Goal: Task Accomplishment & Management: Use online tool/utility

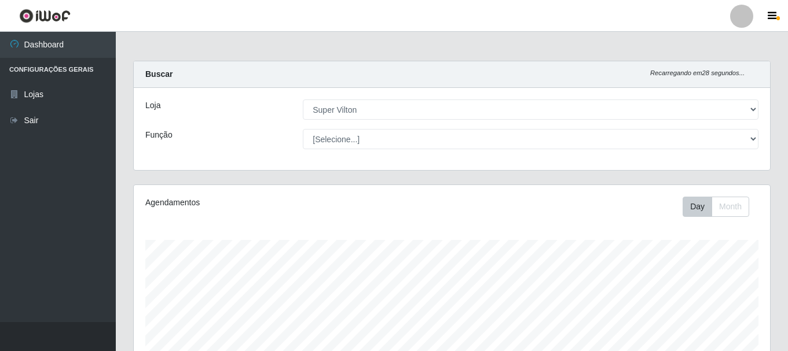
select select "379"
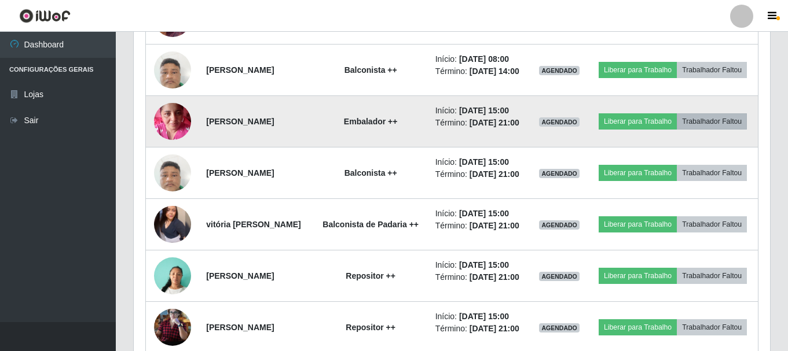
scroll to position [559, 0]
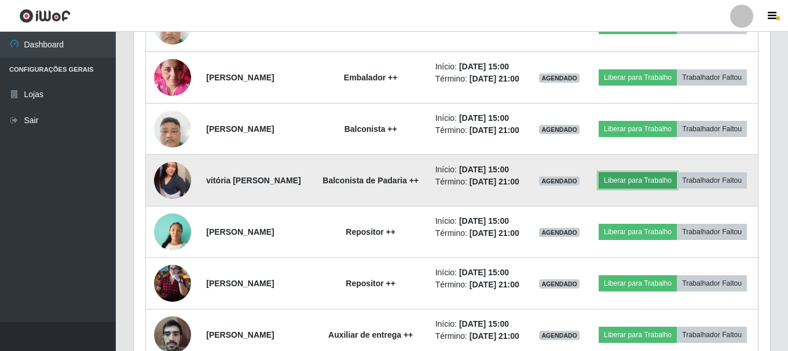
click at [676, 189] on button "Liberar para Trabalho" at bounding box center [638, 181] width 78 height 16
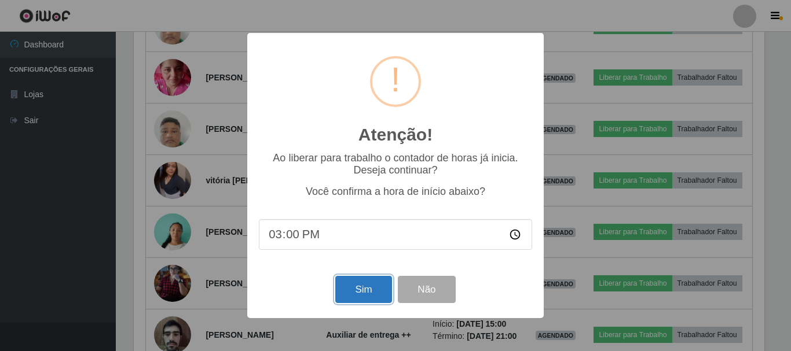
click at [366, 291] on button "Sim" at bounding box center [363, 289] width 56 height 27
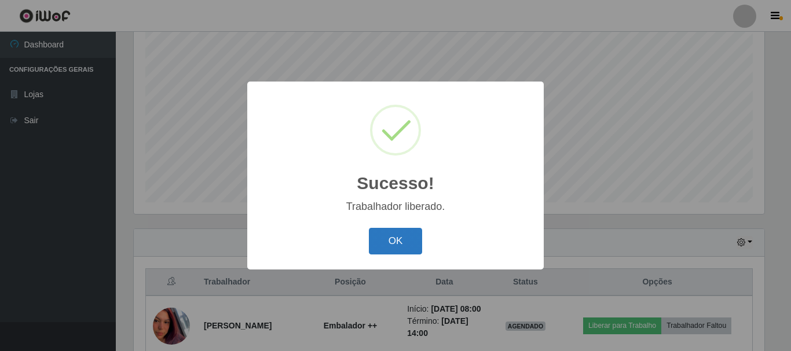
click at [402, 244] on button "OK" at bounding box center [396, 241] width 54 height 27
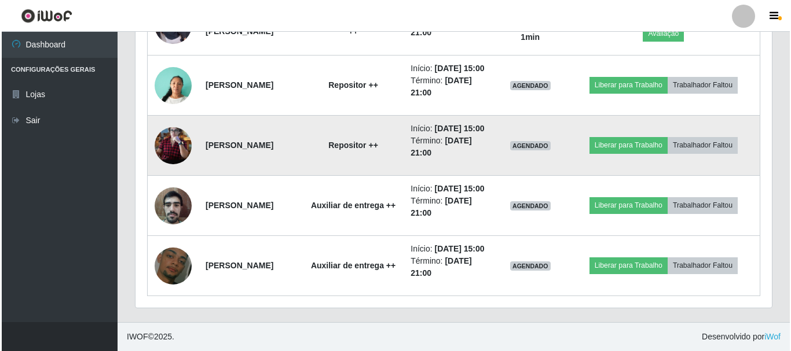
scroll to position [863, 0]
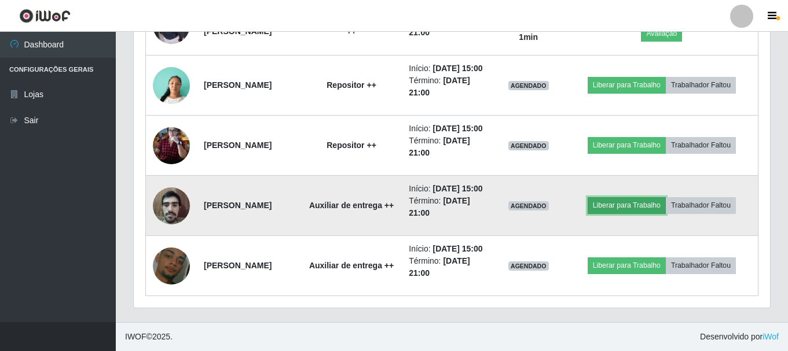
click at [621, 197] on button "Liberar para Trabalho" at bounding box center [627, 205] width 78 height 16
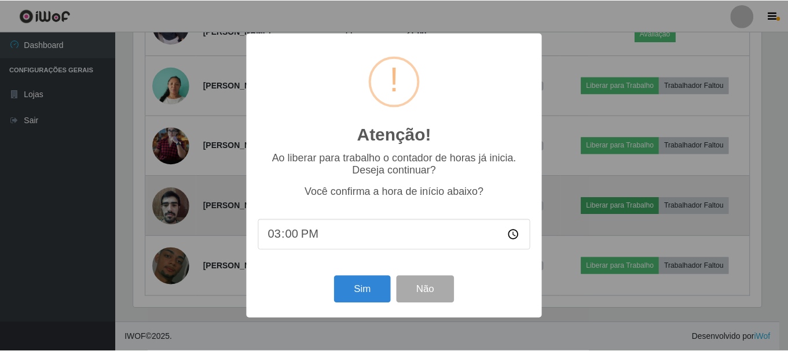
scroll to position [240, 631]
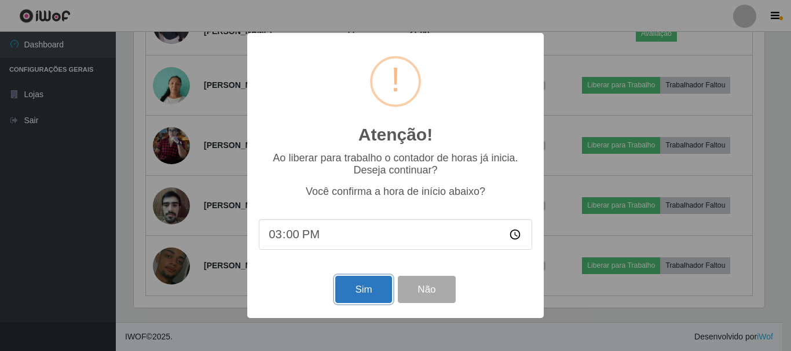
click at [345, 289] on button "Sim" at bounding box center [363, 289] width 56 height 27
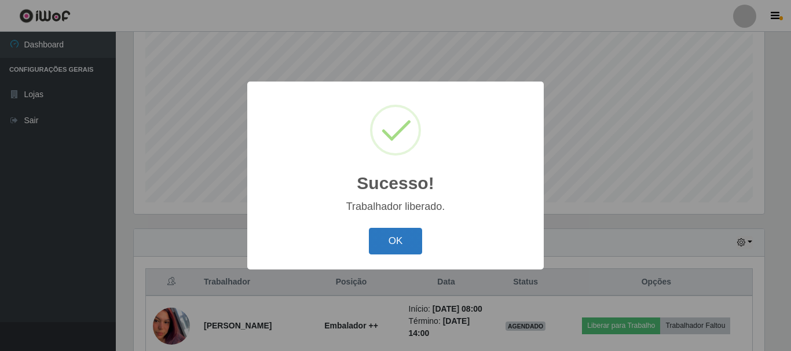
click at [386, 250] on button "OK" at bounding box center [396, 241] width 54 height 27
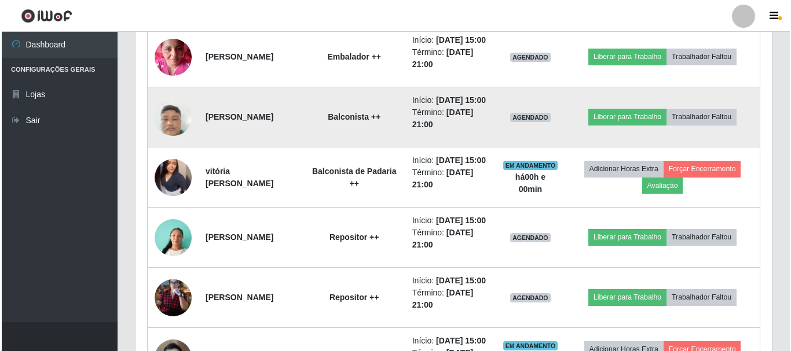
scroll to position [573, 0]
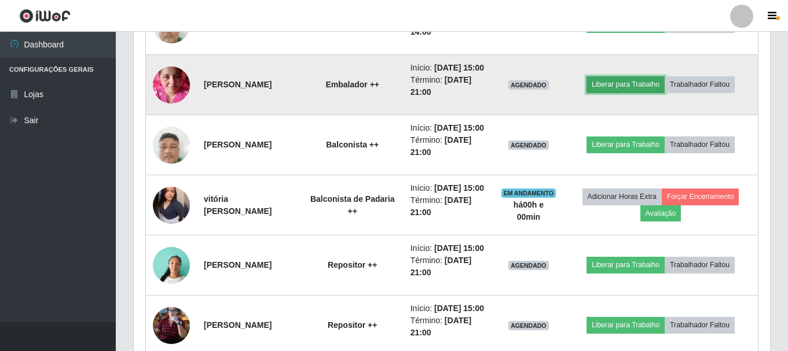
click at [639, 93] on button "Liberar para Trabalho" at bounding box center [626, 84] width 78 height 16
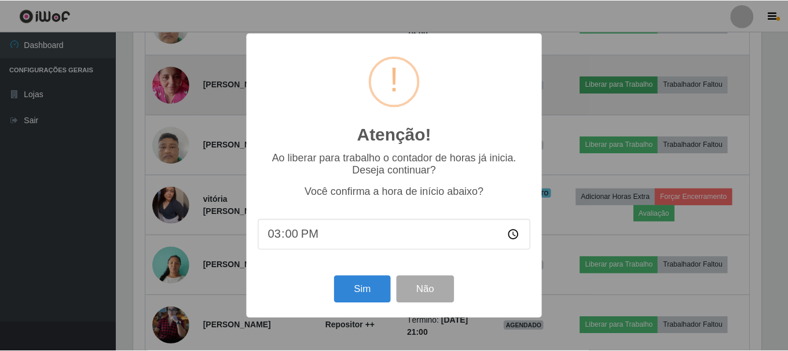
scroll to position [240, 631]
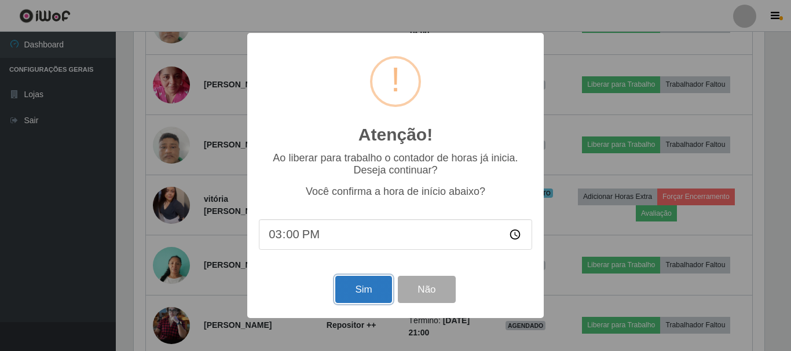
click at [357, 292] on button "Sim" at bounding box center [363, 289] width 56 height 27
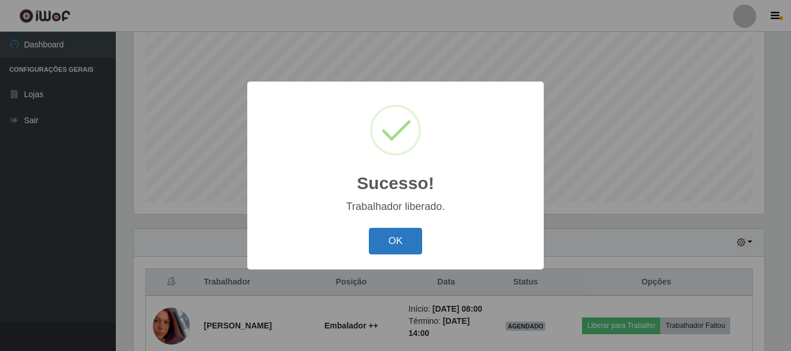
click at [413, 241] on button "OK" at bounding box center [396, 241] width 54 height 27
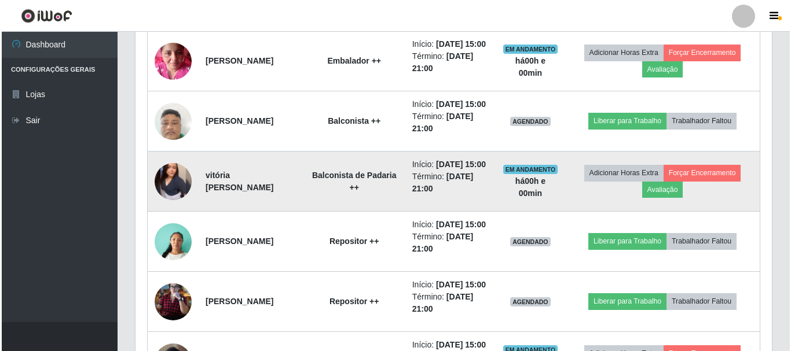
scroll to position [617, 0]
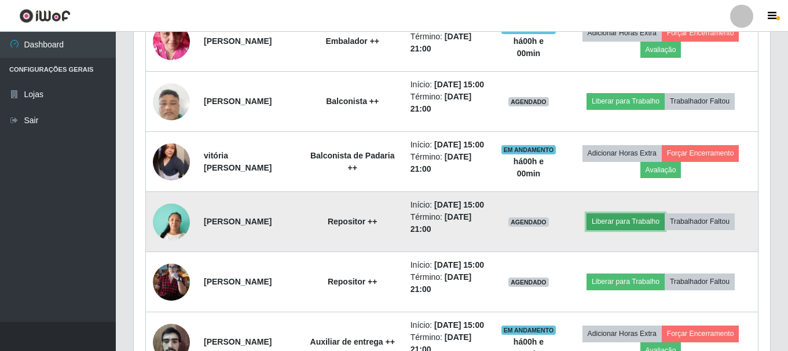
click at [629, 230] on button "Liberar para Trabalho" at bounding box center [626, 222] width 78 height 16
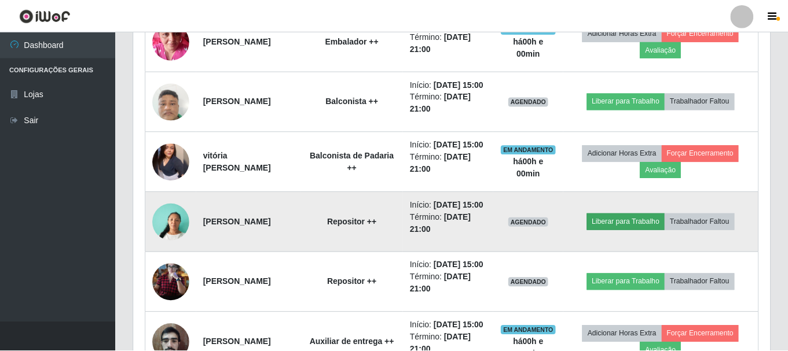
scroll to position [240, 631]
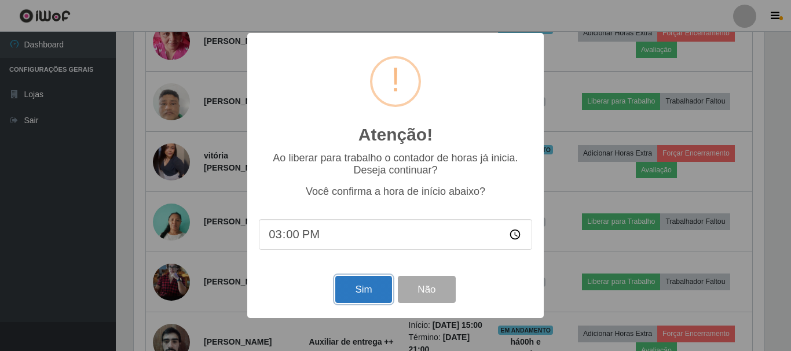
click at [364, 287] on button "Sim" at bounding box center [363, 289] width 56 height 27
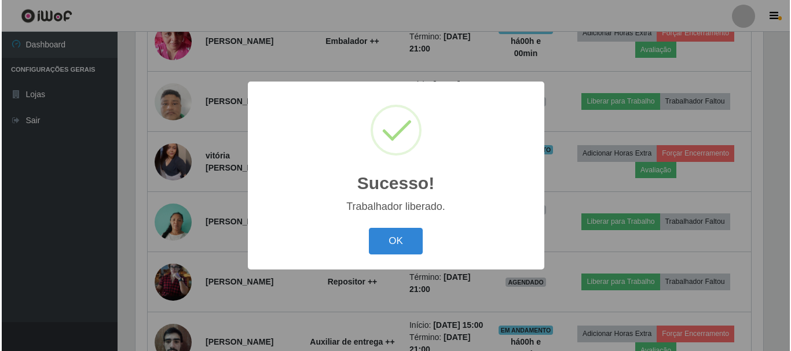
scroll to position [0, 0]
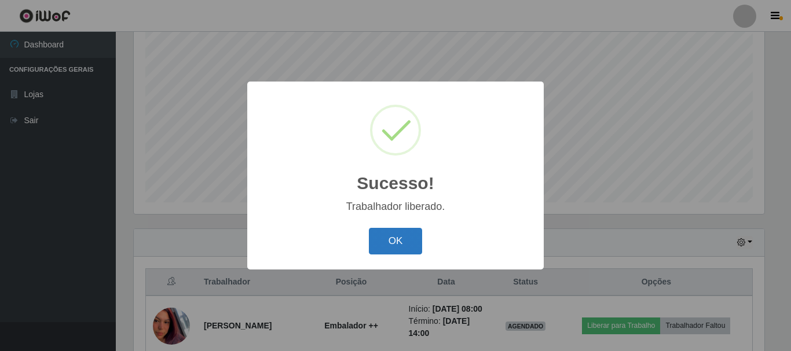
click at [378, 242] on button "OK" at bounding box center [396, 241] width 54 height 27
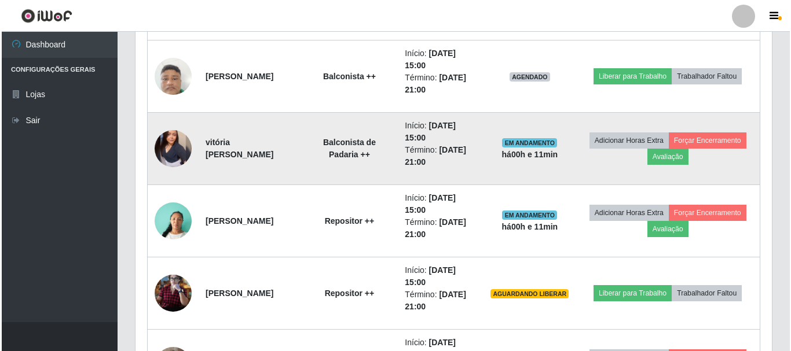
scroll to position [732, 0]
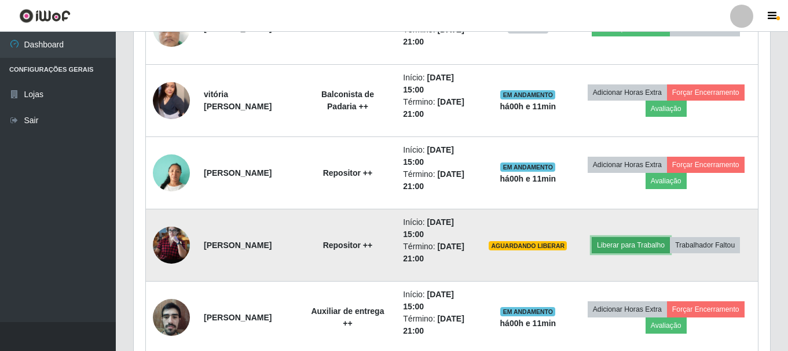
click at [652, 250] on button "Liberar para Trabalho" at bounding box center [631, 245] width 78 height 16
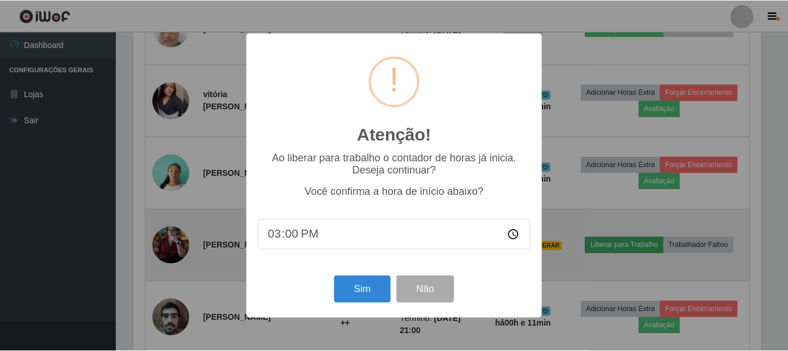
scroll to position [240, 631]
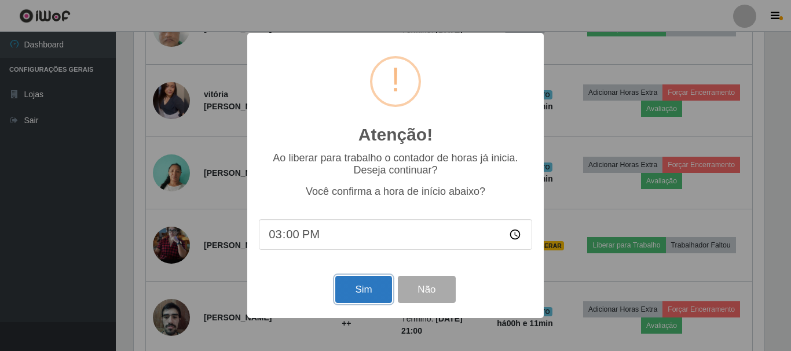
click at [359, 297] on button "Sim" at bounding box center [363, 289] width 56 height 27
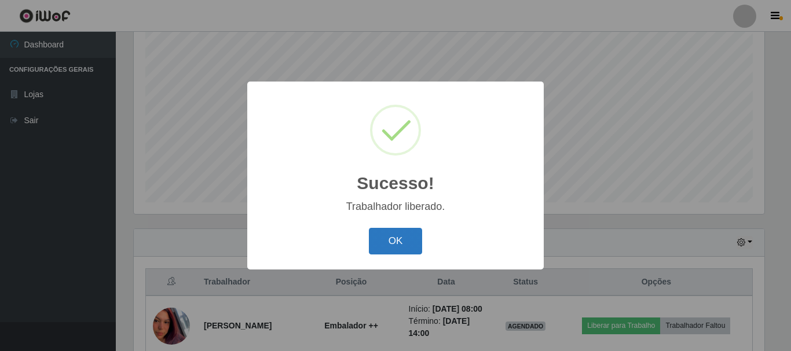
click at [406, 243] on button "OK" at bounding box center [396, 241] width 54 height 27
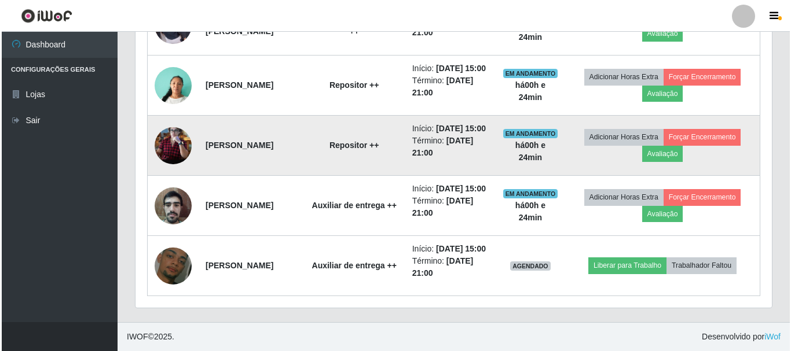
scroll to position [863, 0]
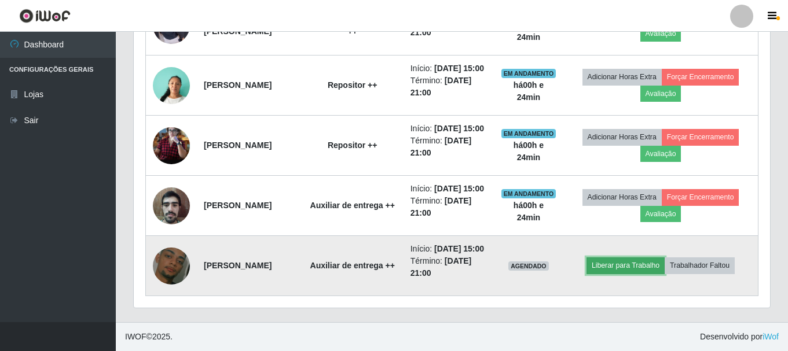
click at [627, 258] on button "Liberar para Trabalho" at bounding box center [626, 266] width 78 height 16
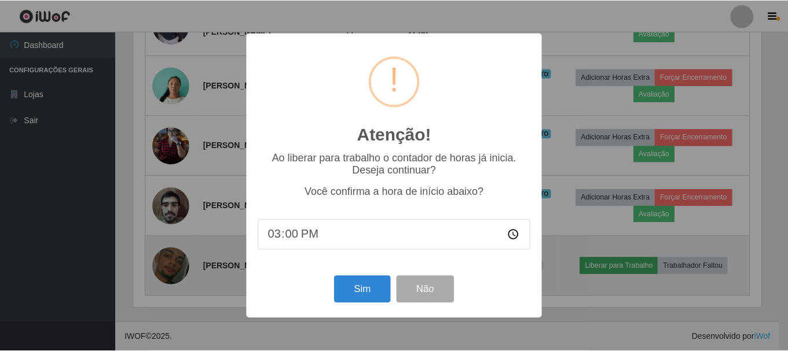
scroll to position [240, 631]
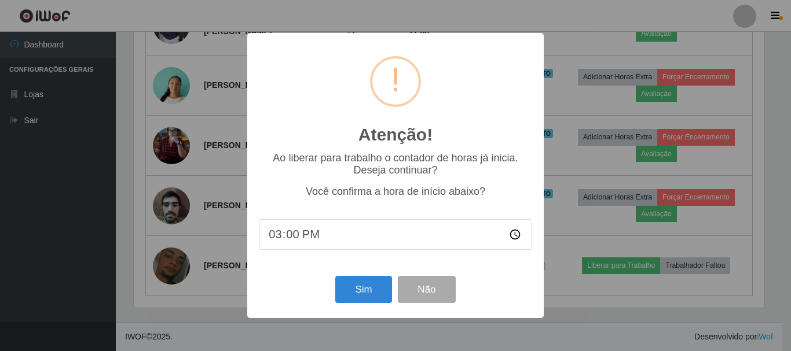
click at [291, 235] on input "15:00" at bounding box center [395, 234] width 273 height 31
type input "15:25"
click at [348, 292] on button "Sim" at bounding box center [363, 289] width 56 height 27
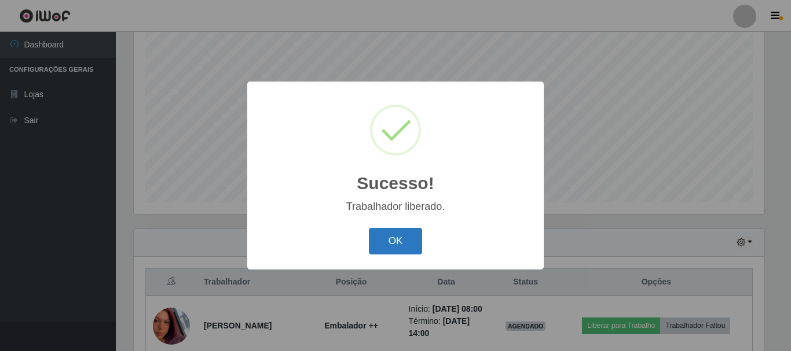
click at [375, 247] on button "OK" at bounding box center [396, 241] width 54 height 27
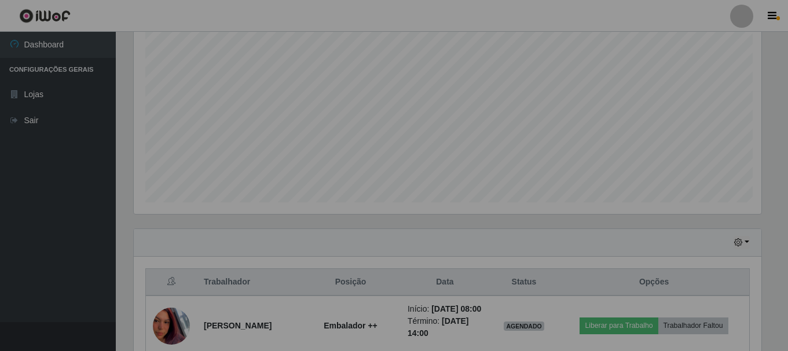
scroll to position [240, 636]
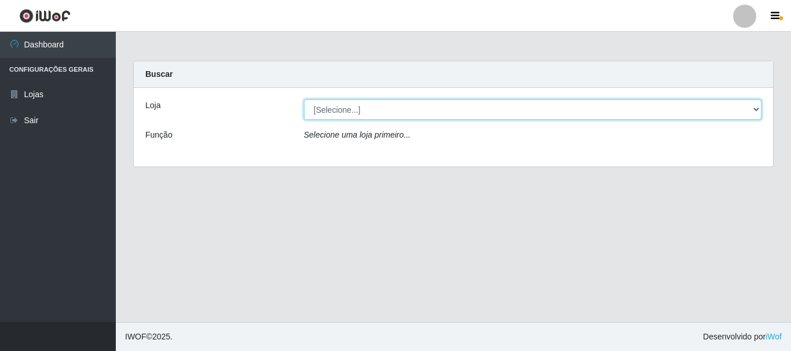
click at [758, 110] on select "[Selecione...] Super Vilton" at bounding box center [533, 110] width 458 height 20
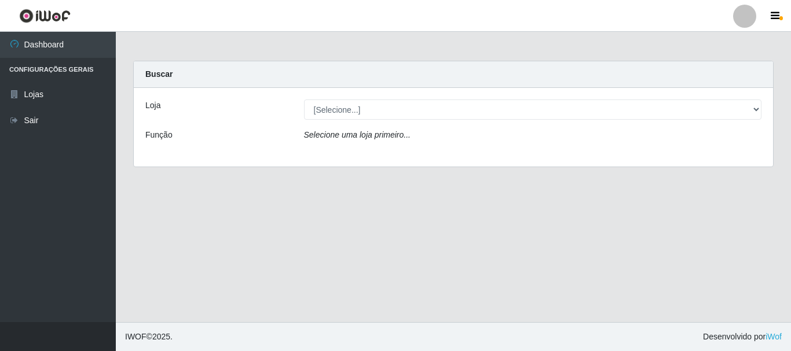
click at [725, 172] on div "Carregando... Buscar Loja [Selecione...] Super Vilton Função Selecione uma loja…" at bounding box center [453, 121] width 658 height 120
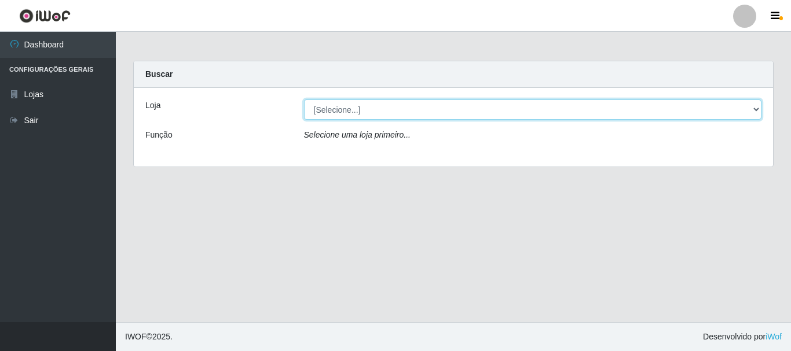
click at [471, 116] on select "[Selecione...] Super Vilton" at bounding box center [533, 110] width 458 height 20
select select "379"
click at [304, 100] on select "[Selecione...] Super Vilton" at bounding box center [533, 110] width 458 height 20
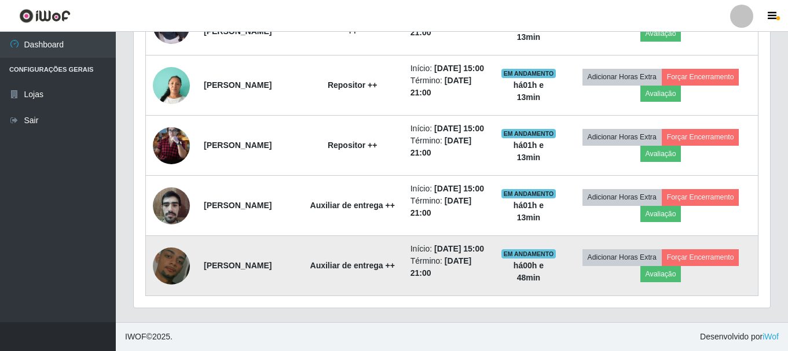
scroll to position [863, 0]
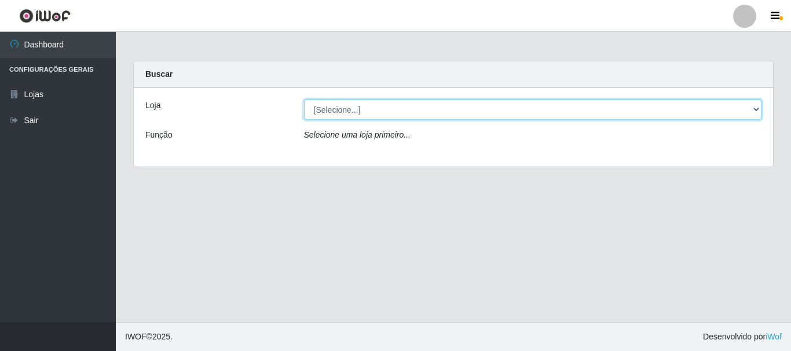
click at [435, 106] on select "[Selecione...] Super Vilton" at bounding box center [533, 110] width 458 height 20
select select "379"
click at [304, 100] on select "[Selecione...] Super Vilton" at bounding box center [533, 110] width 458 height 20
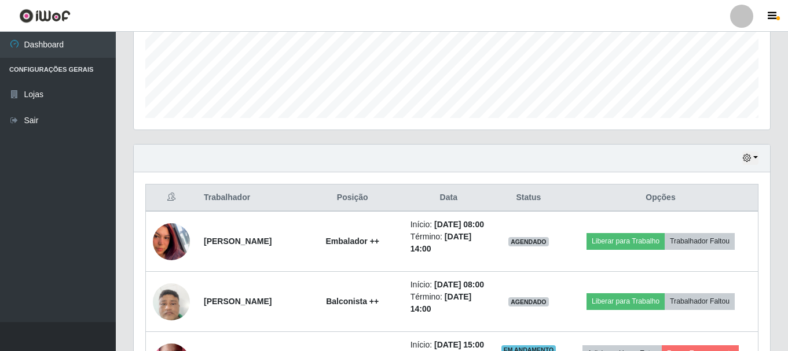
scroll to position [400, 0]
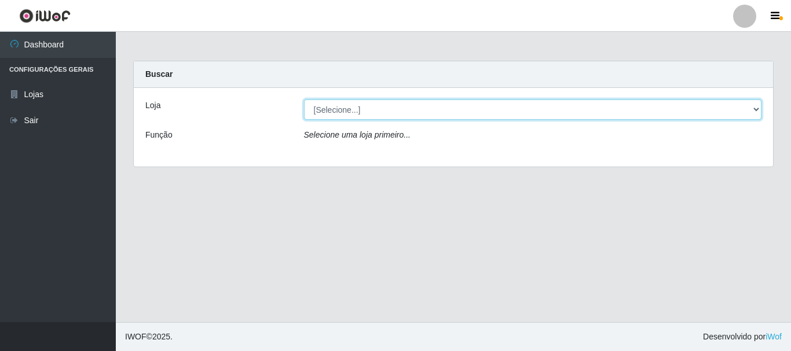
click at [523, 108] on select "[Selecione...] Super Vilton" at bounding box center [533, 110] width 458 height 20
select select "379"
click at [304, 100] on select "[Selecione...] Super Vilton" at bounding box center [533, 110] width 458 height 20
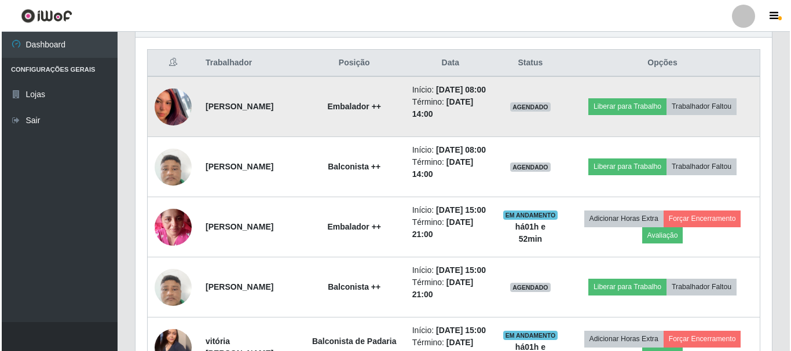
scroll to position [400, 0]
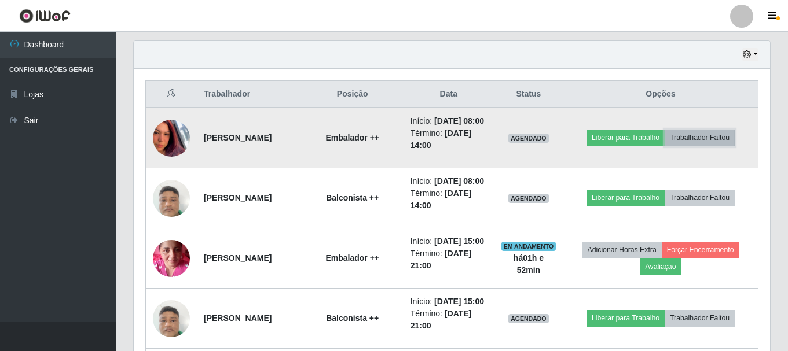
click at [702, 141] on button "Trabalhador Faltou" at bounding box center [700, 138] width 70 height 16
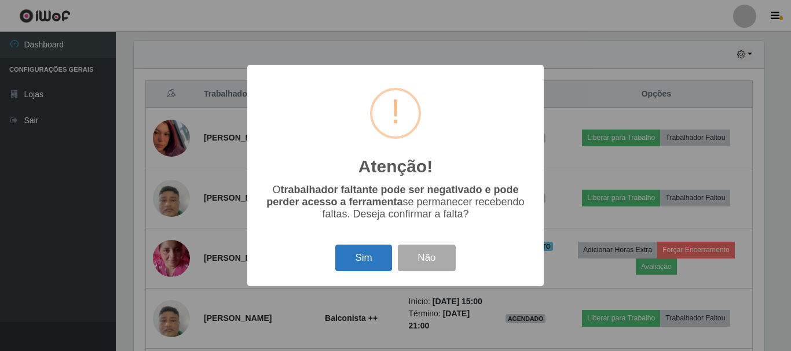
click at [349, 259] on button "Sim" at bounding box center [363, 258] width 56 height 27
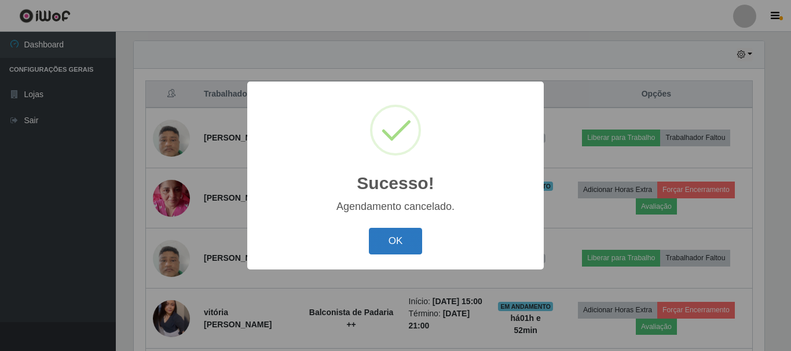
click at [396, 241] on button "OK" at bounding box center [396, 241] width 54 height 27
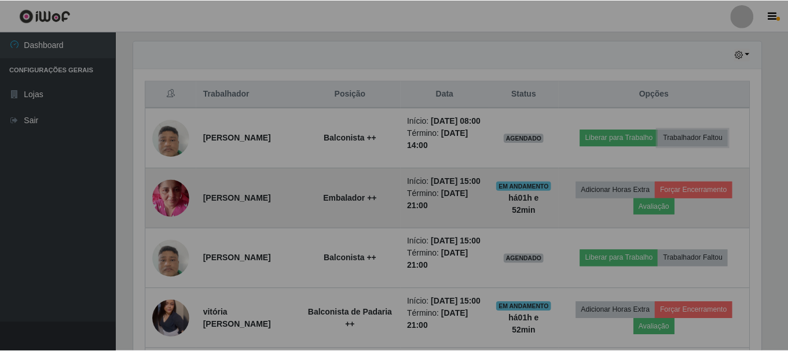
scroll to position [240, 636]
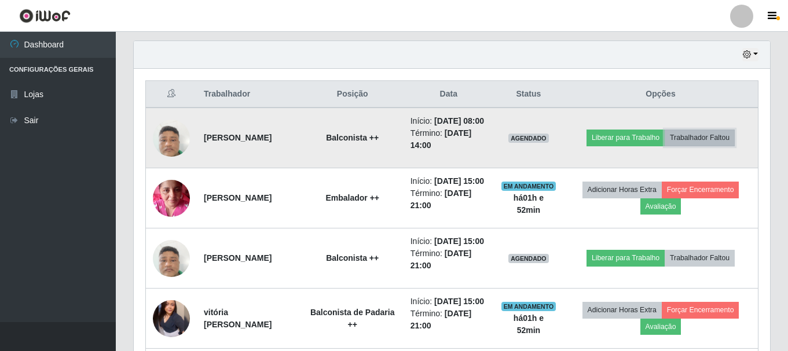
click at [685, 143] on button "Trabalhador Faltou" at bounding box center [700, 138] width 70 height 16
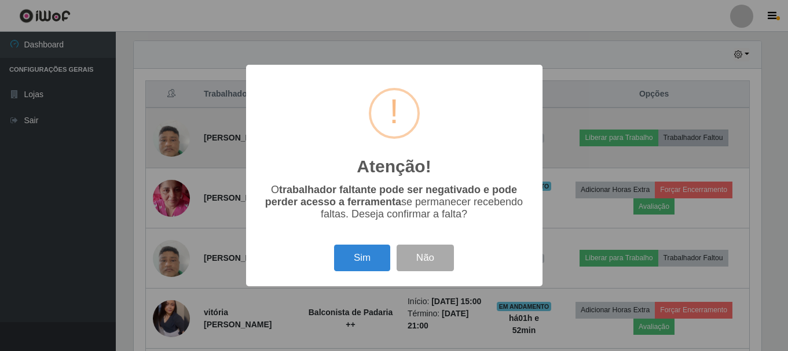
scroll to position [240, 631]
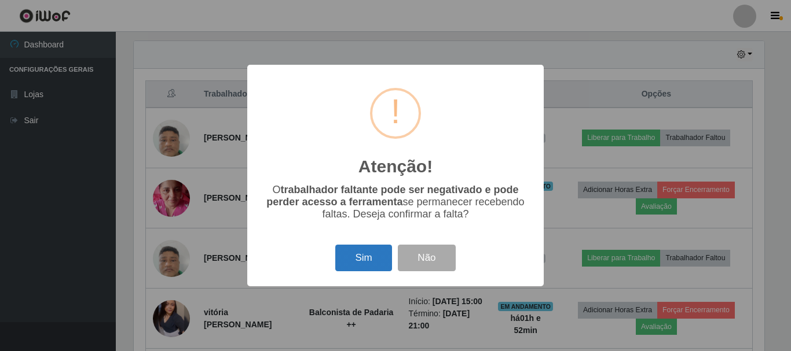
click at [369, 265] on button "Sim" at bounding box center [363, 258] width 56 height 27
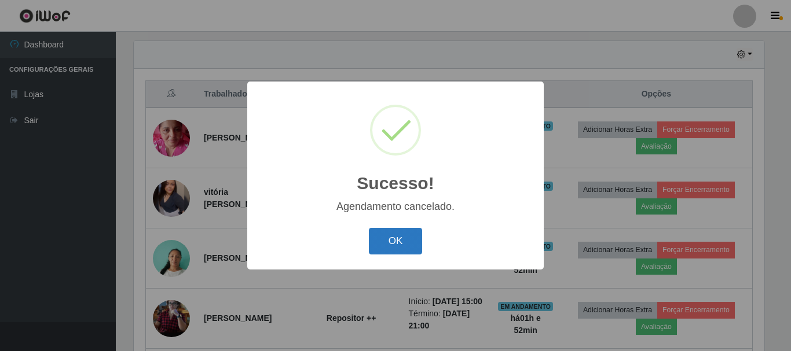
click at [393, 247] on button "OK" at bounding box center [396, 241] width 54 height 27
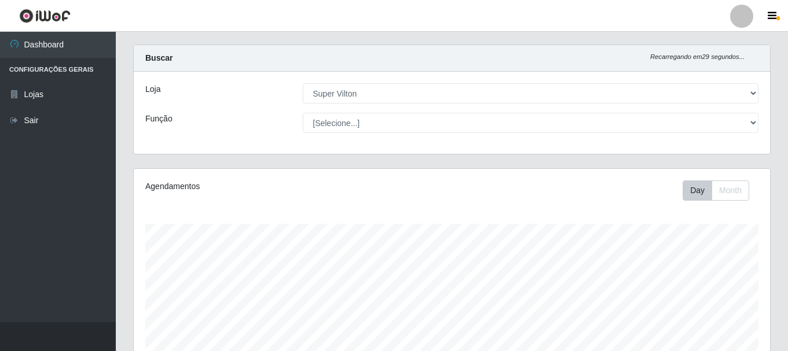
scroll to position [0, 0]
